Goal: Information Seeking & Learning: Understand process/instructions

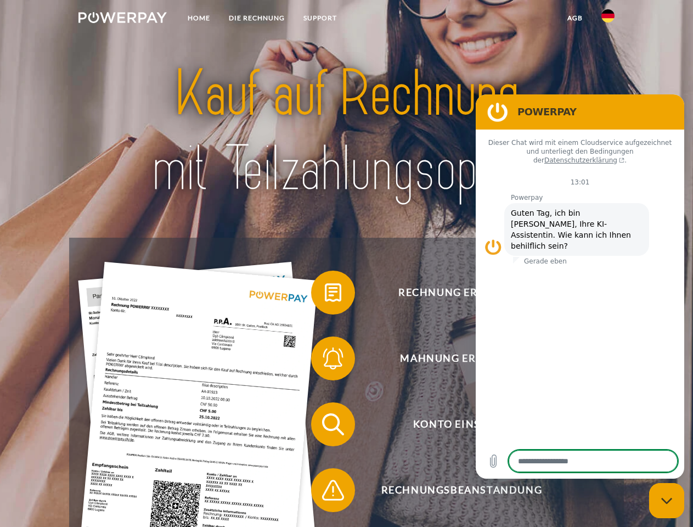
click at [122, 19] on img at bounding box center [122, 17] width 88 height 11
click at [608, 19] on img at bounding box center [607, 15] width 13 height 13
click at [574, 18] on link "agb" at bounding box center [575, 18] width 34 height 20
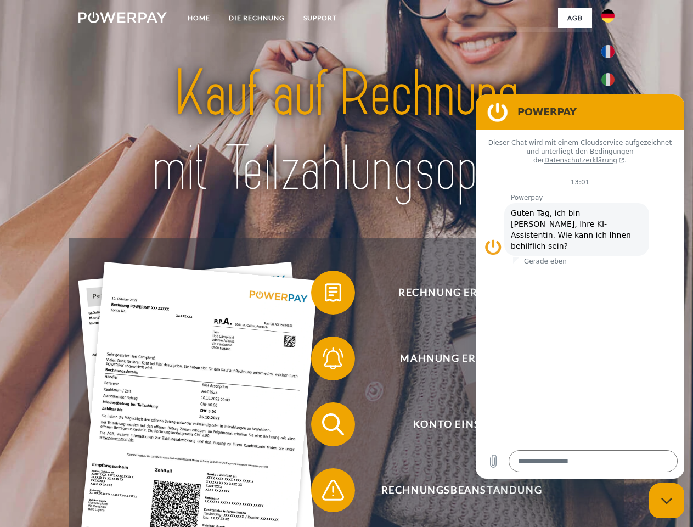
click at [325, 295] on span at bounding box center [316, 292] width 55 height 55
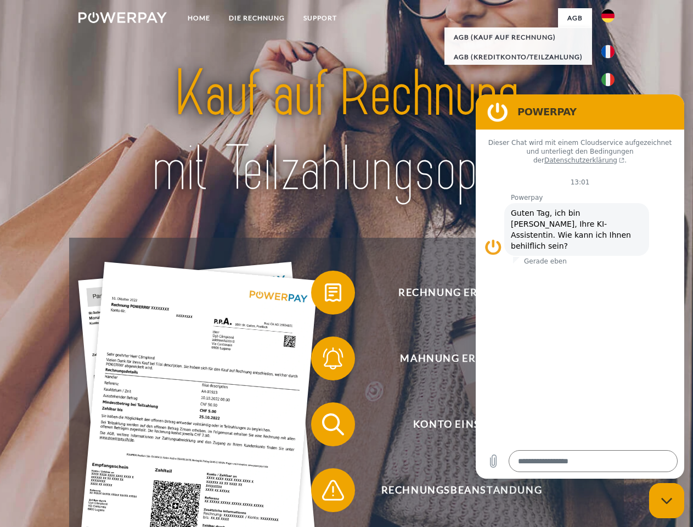
click at [325, 360] on span at bounding box center [316, 358] width 55 height 55
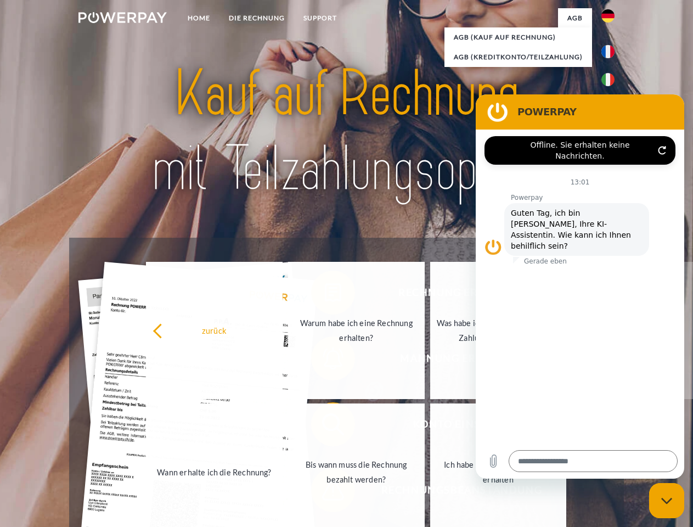
click at [325, 426] on link "Bis wann muss die Rechnung bezahlt werden?" at bounding box center [356, 471] width 137 height 137
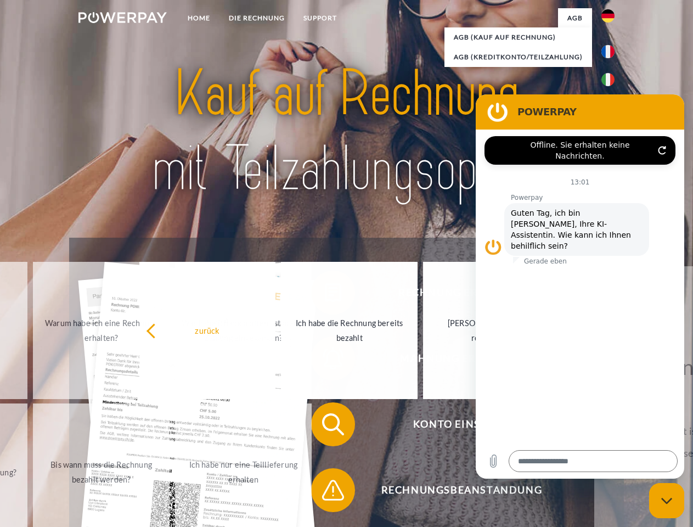
click at [325, 492] on span at bounding box center [316, 489] width 55 height 55
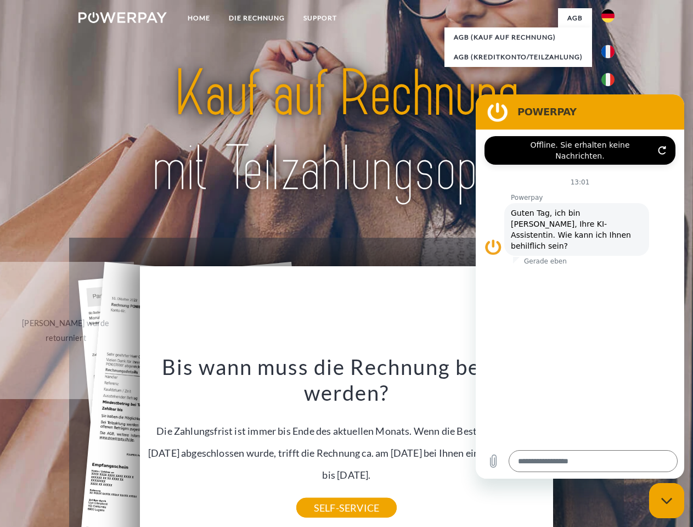
click at [666, 500] on icon "Messaging-Fenster schließen" at bounding box center [667, 500] width 12 height 7
type textarea "*"
